Goal: Use online tool/utility: Utilize a website feature to perform a specific function

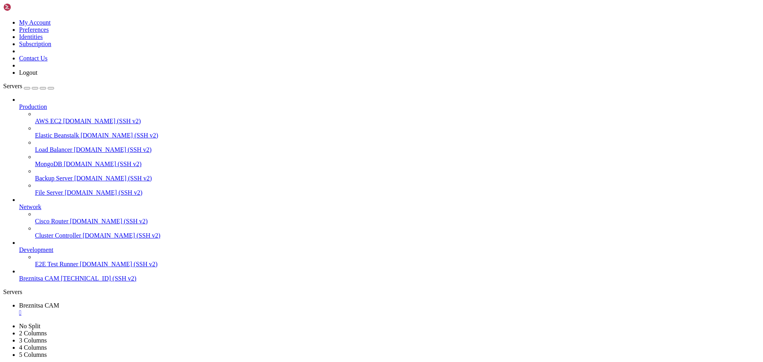
scroll to position [8, 1]
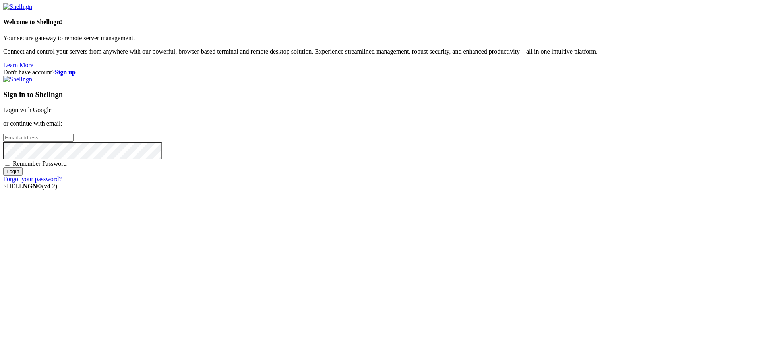
click at [46, 69] on div "Welcome to Shellngn! Your secure gateway to remote server management. Connect a…" at bounding box center [381, 36] width 756 height 66
click at [52, 113] on link "Login with Google" at bounding box center [27, 109] width 48 height 7
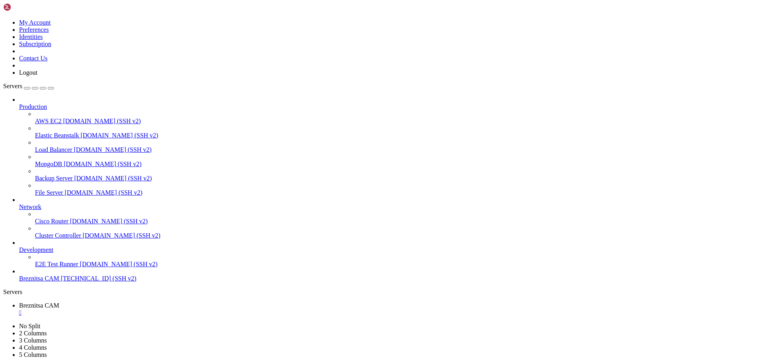
scroll to position [5254, 0]
drag, startPoint x: 350, startPoint y: 692, endPoint x: 299, endPoint y: 694, distance: 50.5
drag, startPoint x: 325, startPoint y: 711, endPoint x: 325, endPoint y: 704, distance: 6.8
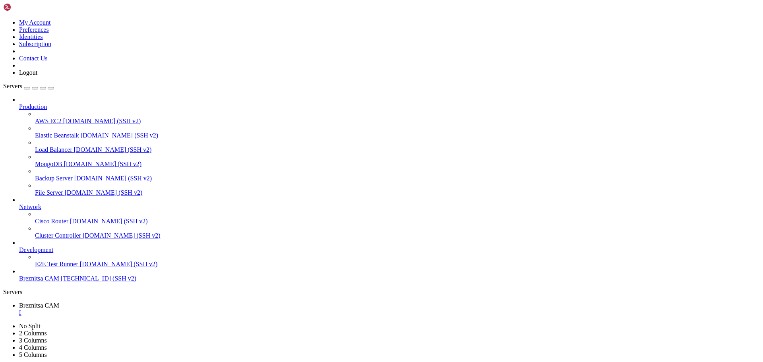
drag, startPoint x: 410, startPoint y: 759, endPoint x: 351, endPoint y: 729, distance: 65.6
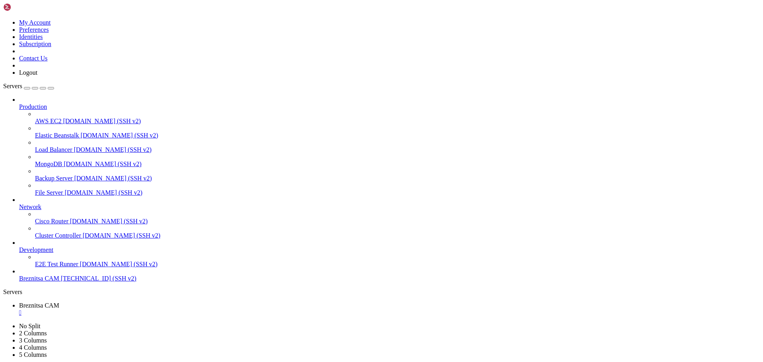
drag, startPoint x: 363, startPoint y: 720, endPoint x: 347, endPoint y: 742, distance: 27.3
drag, startPoint x: 8, startPoint y: 698, endPoint x: 168, endPoint y: 729, distance: 162.7
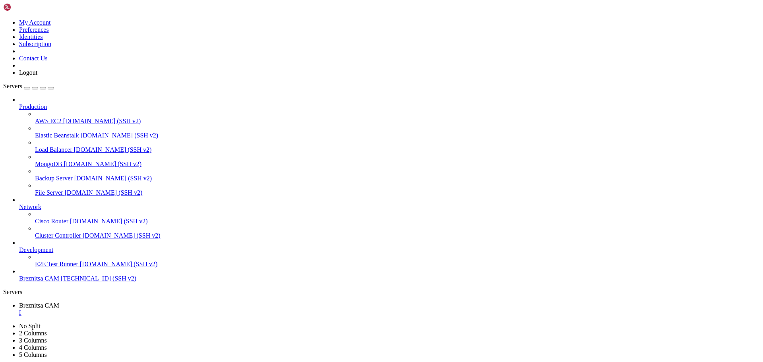
drag, startPoint x: 6, startPoint y: 698, endPoint x: 190, endPoint y: 738, distance: 189.1
drag, startPoint x: 165, startPoint y: 740, endPoint x: 6, endPoint y: 698, distance: 165.0
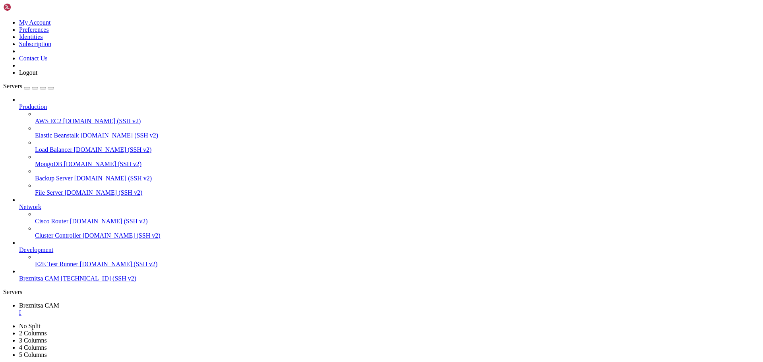
drag, startPoint x: 328, startPoint y: 745, endPoint x: 315, endPoint y: 738, distance: 15.1
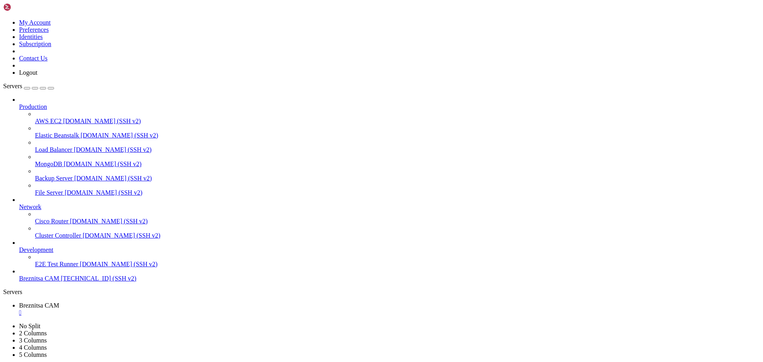
drag, startPoint x: 257, startPoint y: 751, endPoint x: 236, endPoint y: 746, distance: 21.5
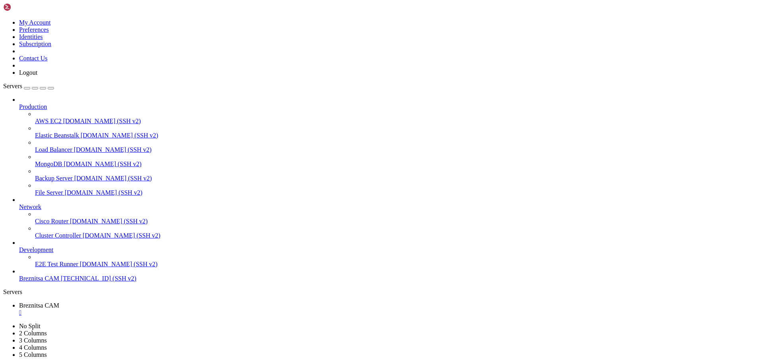
drag, startPoint x: 250, startPoint y: 742, endPoint x: 224, endPoint y: 738, distance: 26.1
drag, startPoint x: 289, startPoint y: 746, endPoint x: 263, endPoint y: 690, distance: 61.7
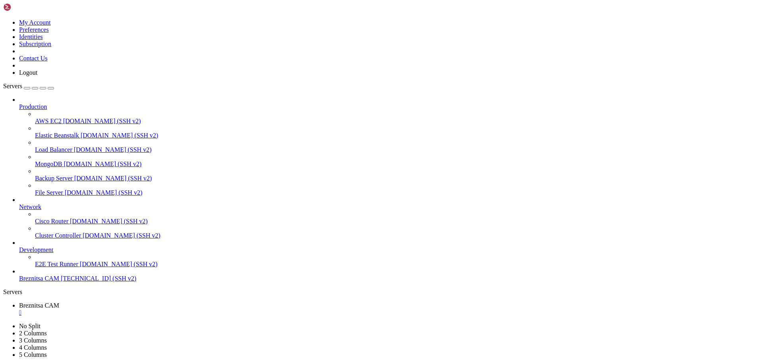
scroll to position [5504, 0]
drag, startPoint x: 332, startPoint y: 748, endPoint x: 318, endPoint y: 748, distance: 13.9
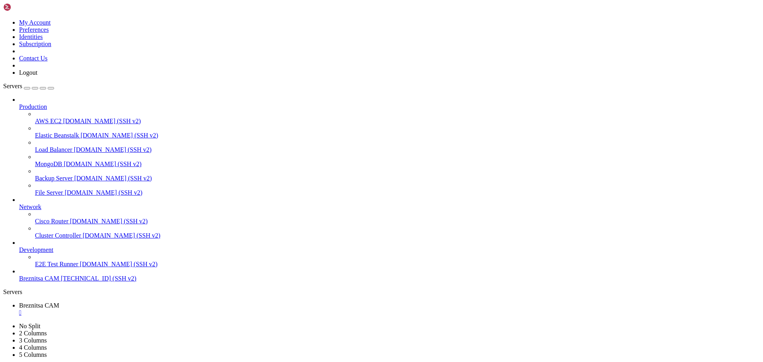
drag, startPoint x: 8, startPoint y: 644, endPoint x: 298, endPoint y: 740, distance: 305.6
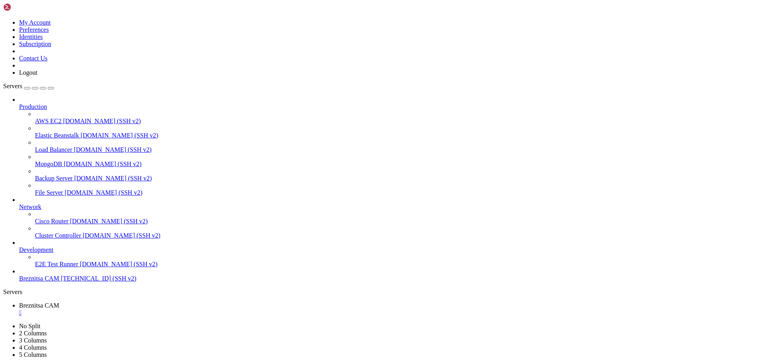
scroll to position [5760, 0]
drag, startPoint x: 6, startPoint y: 597, endPoint x: 391, endPoint y: 740, distance: 411.0
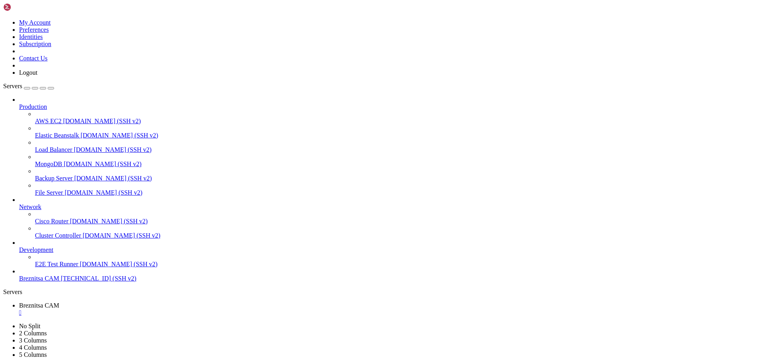
scroll to position [5794, 0]
drag, startPoint x: 355, startPoint y: 746, endPoint x: 331, endPoint y: 743, distance: 24.8
drag, startPoint x: 329, startPoint y: 742, endPoint x: 296, endPoint y: 731, distance: 35.4
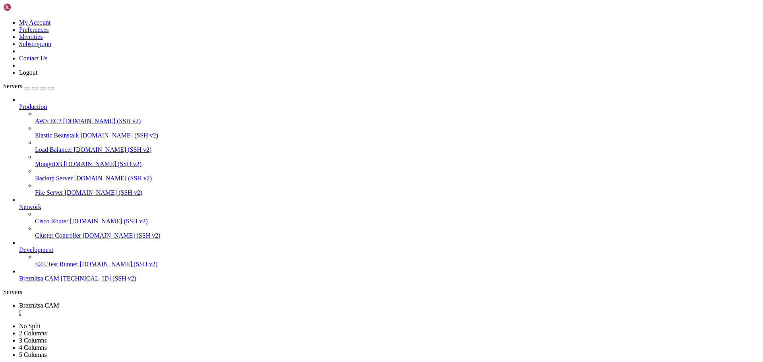
drag, startPoint x: 331, startPoint y: 735, endPoint x: 307, endPoint y: 751, distance: 28.0
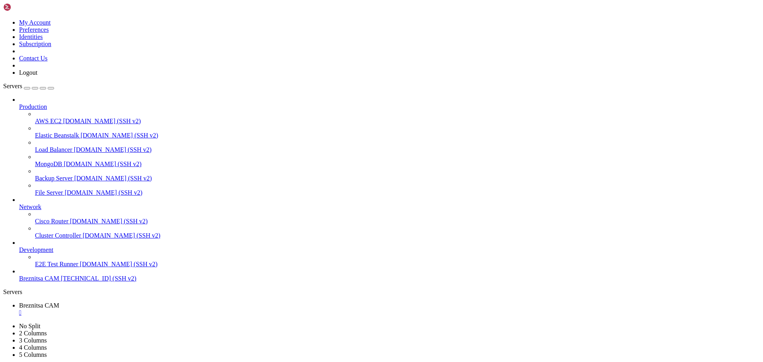
drag, startPoint x: 325, startPoint y: 734, endPoint x: 310, endPoint y: 721, distance: 19.7
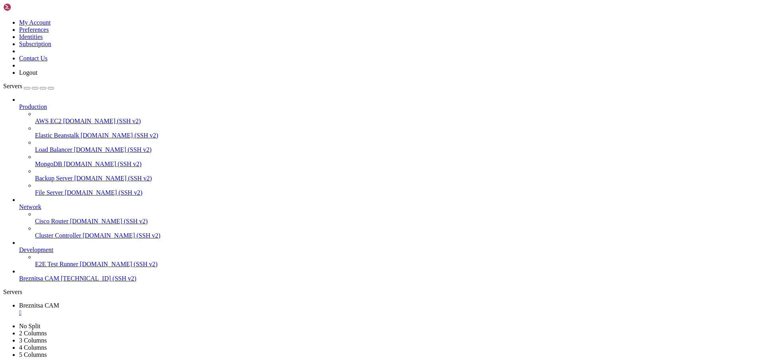
drag, startPoint x: 8, startPoint y: 571, endPoint x: 157, endPoint y: 729, distance: 216.9
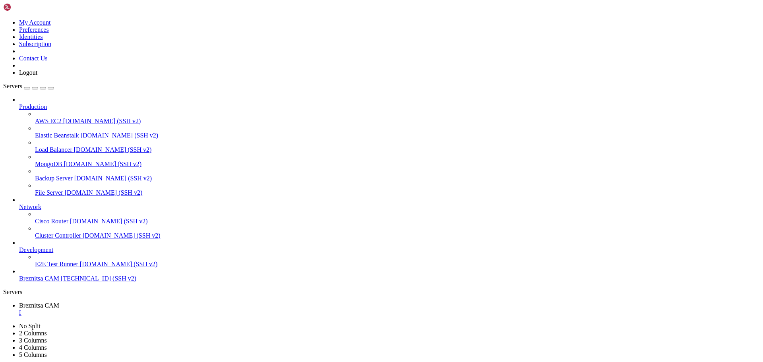
scroll to position [6969, 0]
